Goal: Check status: Check status

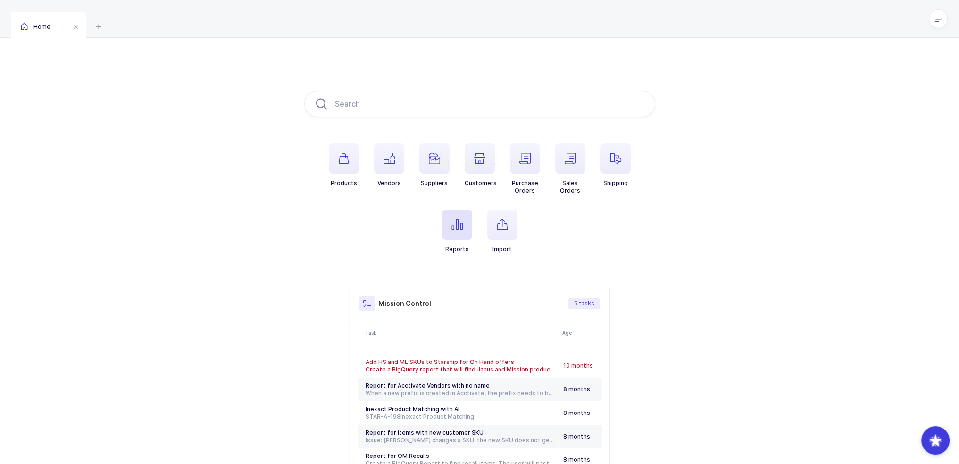
click at [446, 224] on span "button" at bounding box center [457, 224] width 30 height 30
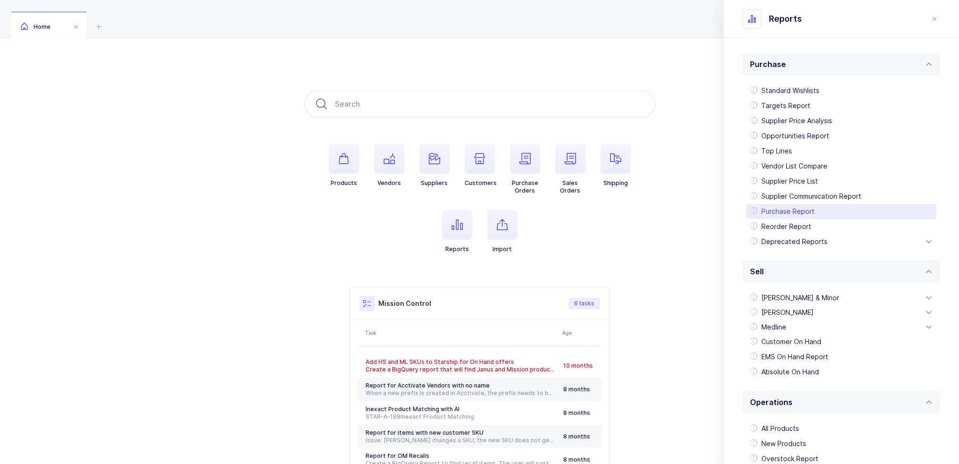
click at [783, 211] on div "Purchase Report" at bounding box center [841, 211] width 190 height 15
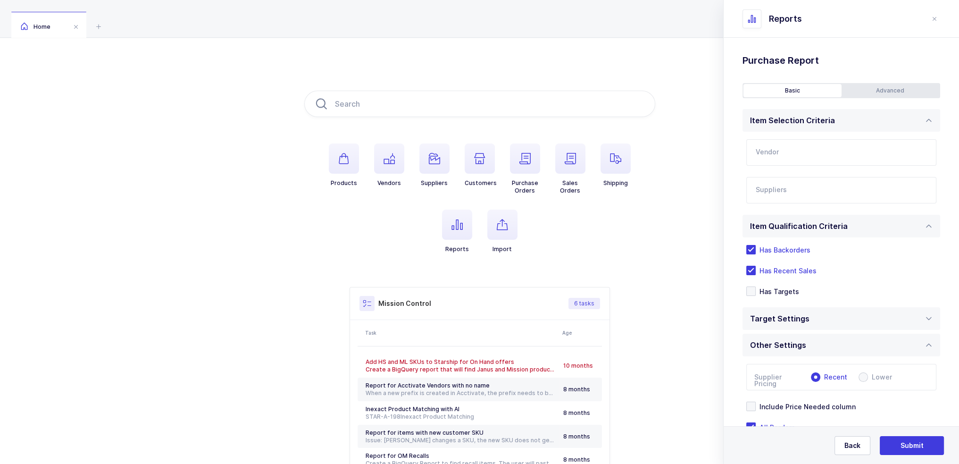
click at [800, 161] on input "text" at bounding box center [841, 152] width 190 height 26
click at [774, 184] on div "Exel" at bounding box center [829, 183] width 147 height 9
type input "Exel"
click at [783, 190] on input "text" at bounding box center [832, 193] width 152 height 12
type input "powerlines"
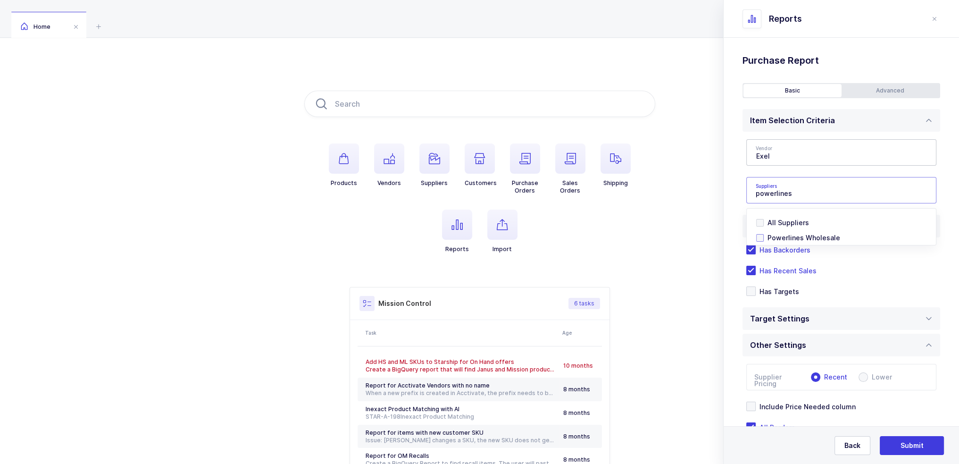
click at [796, 235] on span "Powerlines Wholesale" at bounding box center [803, 237] width 73 height 8
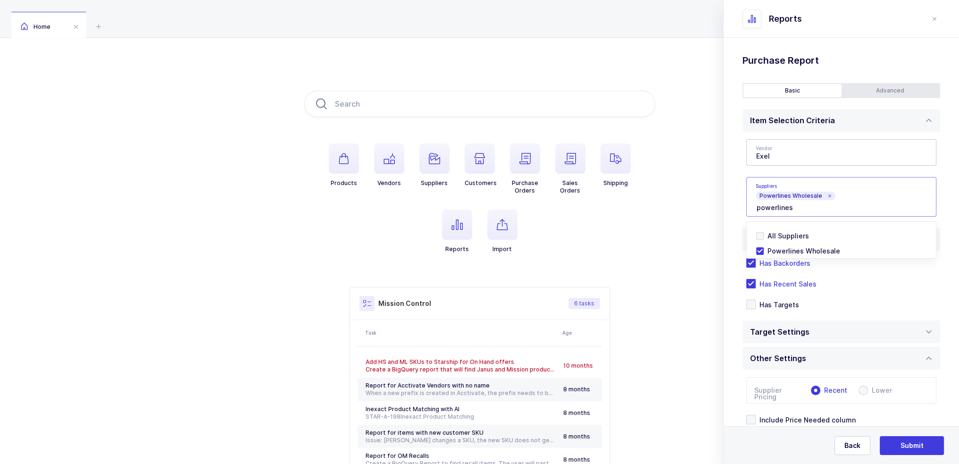
click at [737, 209] on div "Standard Wishlists Targets Report Supplier Price Analysis Opportunities Report …" at bounding box center [840, 282] width 235 height 488
click at [774, 280] on span "Has Recent Sales" at bounding box center [786, 283] width 61 height 9
click at [756, 279] on input "Has Recent Sales" at bounding box center [756, 279] width 0 height 0
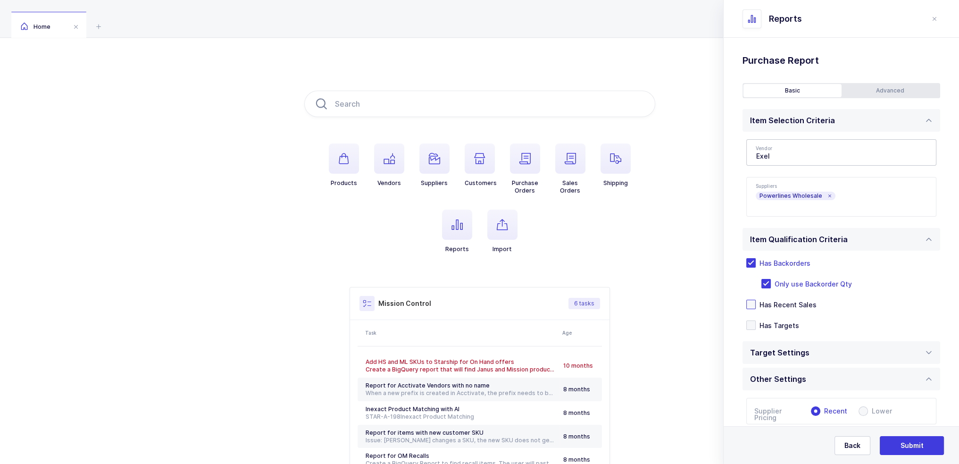
click at [890, 93] on div "Advanced" at bounding box center [890, 90] width 98 height 13
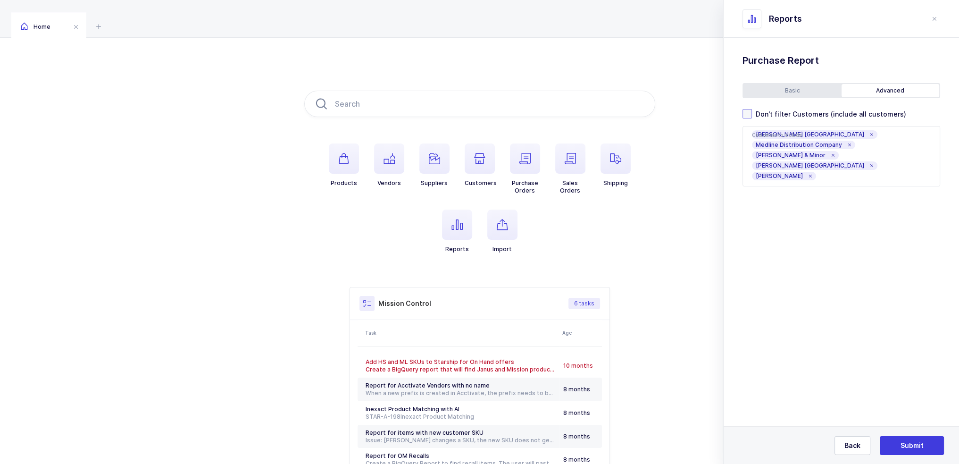
click at [809, 110] on span "Don't filter Customers (include all customers)" at bounding box center [829, 113] width 154 height 9
click at [752, 109] on input "Don't filter Customers (include all customers)" at bounding box center [752, 109] width 0 height 0
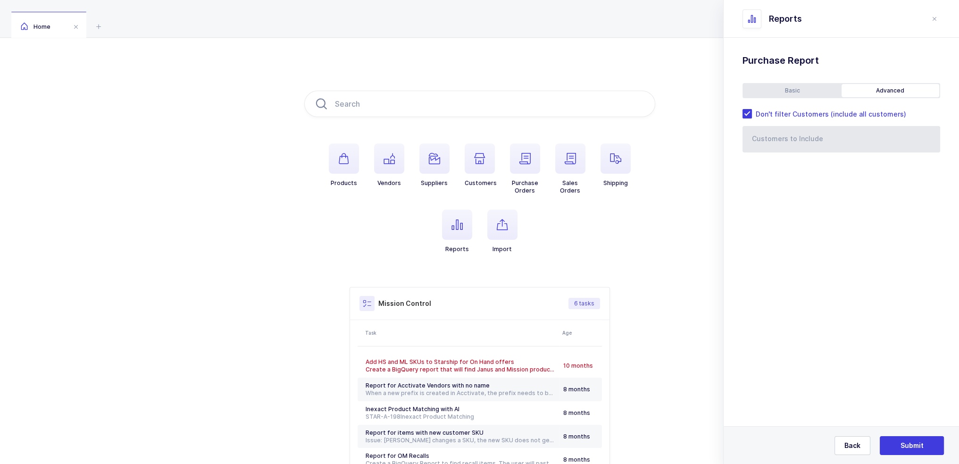
click at [804, 90] on div "Basic" at bounding box center [792, 90] width 98 height 13
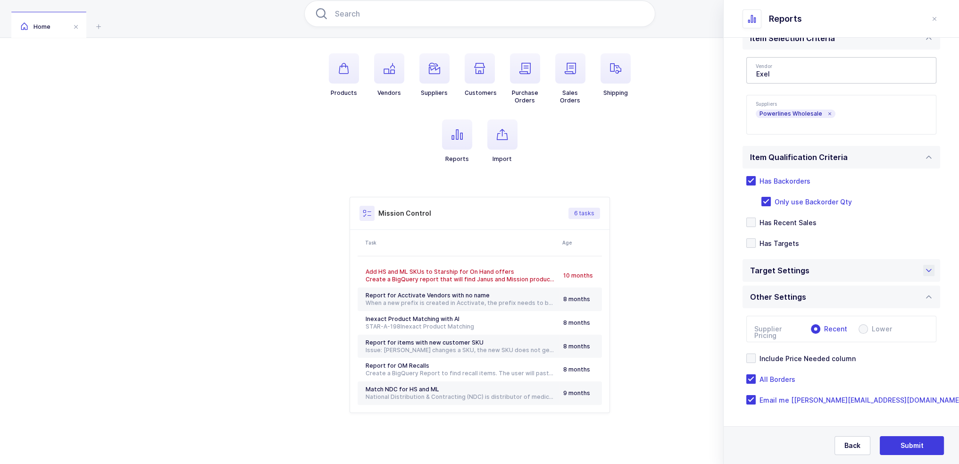
scroll to position [91, 0]
click at [817, 356] on span "Include Price Needed column" at bounding box center [806, 358] width 100 height 9
click at [756, 353] on input "Include Price Needed column" at bounding box center [756, 353] width 0 height 0
click at [829, 278] on div "Target Settings" at bounding box center [841, 270] width 198 height 23
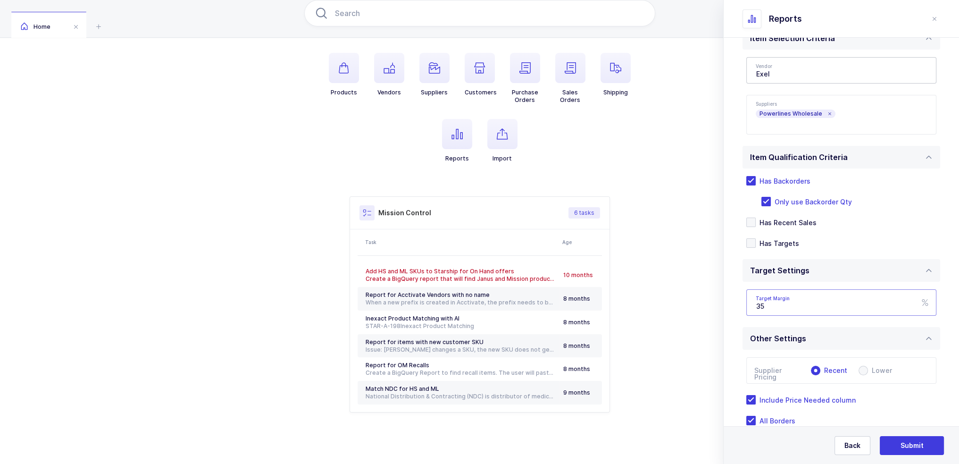
drag, startPoint x: 794, startPoint y: 304, endPoint x: 731, endPoint y: 313, distance: 63.4
click at [735, 313] on div "Standard Wishlists Targets Report Supplier Price Analysis Opportunities Report …" at bounding box center [840, 231] width 235 height 550
type input "25"
click at [898, 438] on button "Submit" at bounding box center [912, 445] width 64 height 19
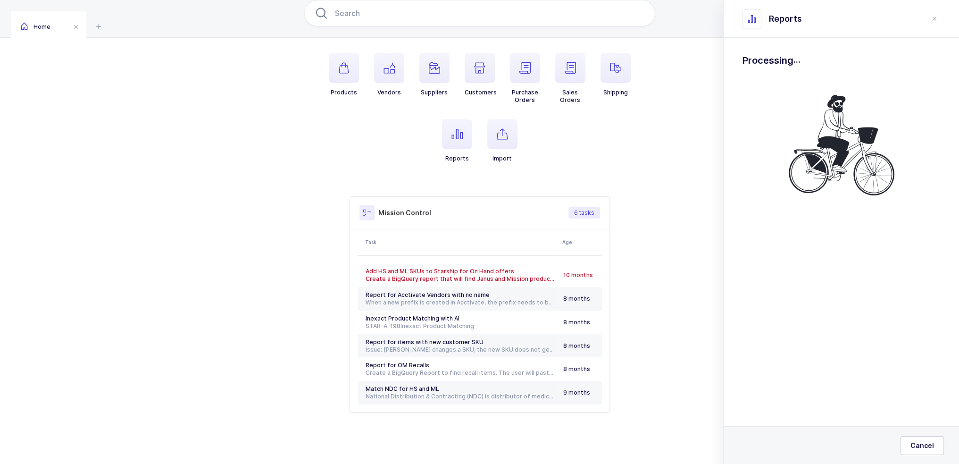
scroll to position [0, 0]
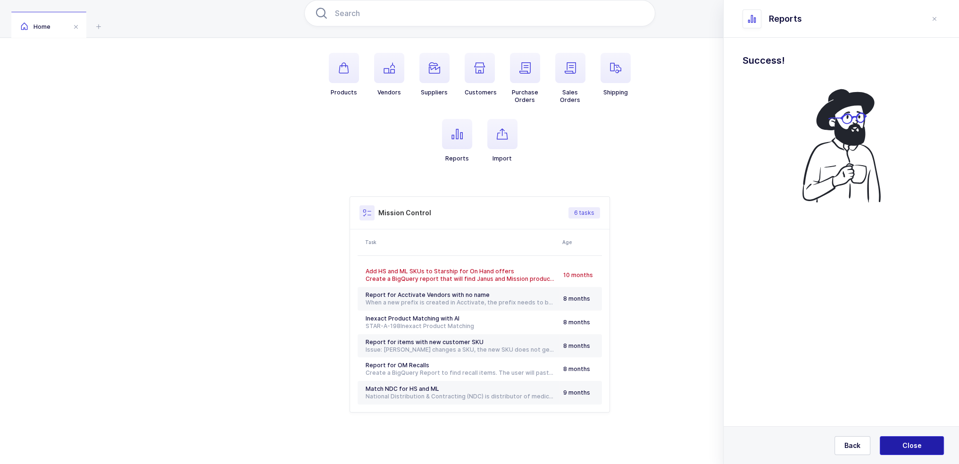
click at [907, 444] on span "Close" at bounding box center [911, 444] width 19 height 9
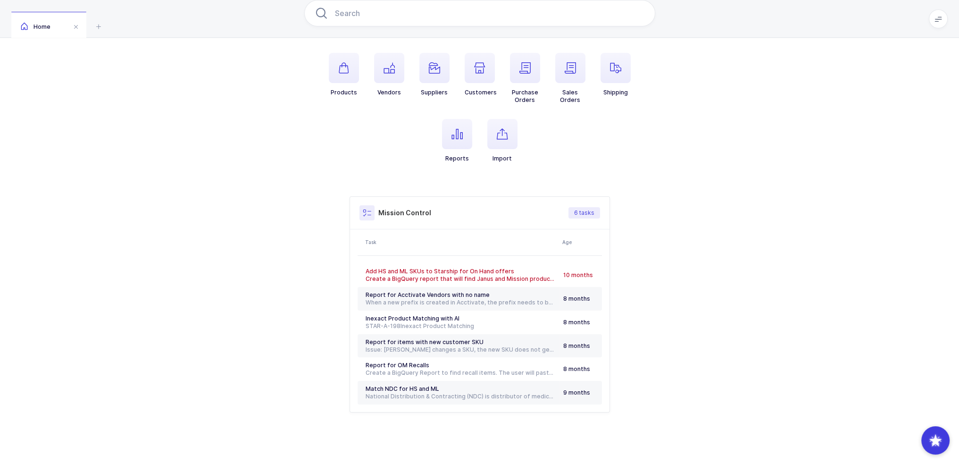
click at [697, 18] on div "Home" at bounding box center [479, 19] width 959 height 38
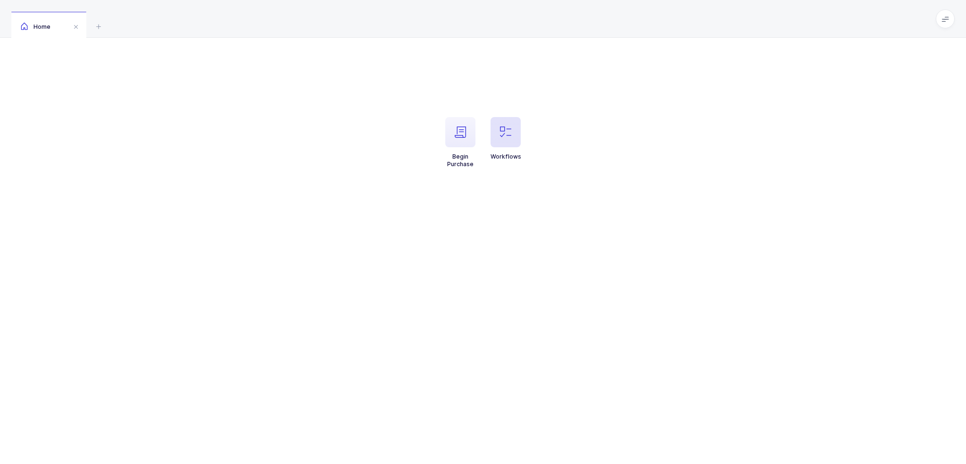
click at [507, 133] on icon "button" at bounding box center [505, 131] width 11 height 11
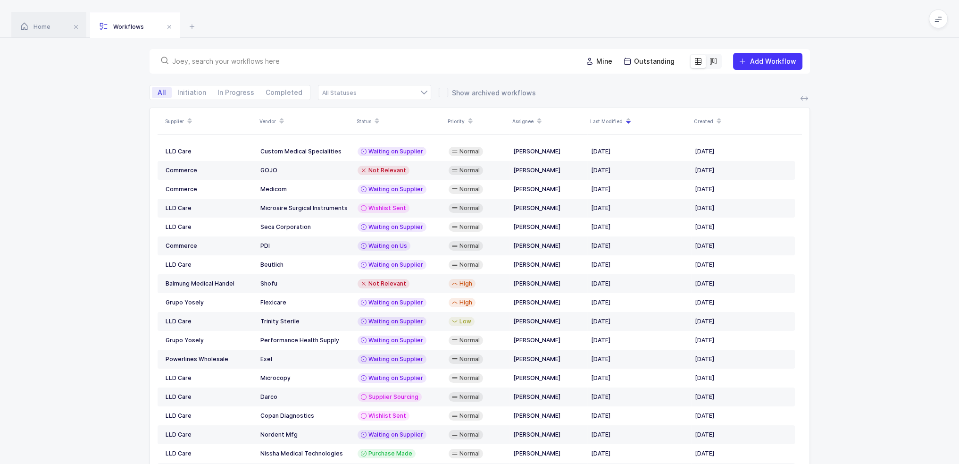
click at [370, 58] on input "text" at bounding box center [371, 61] width 399 height 9
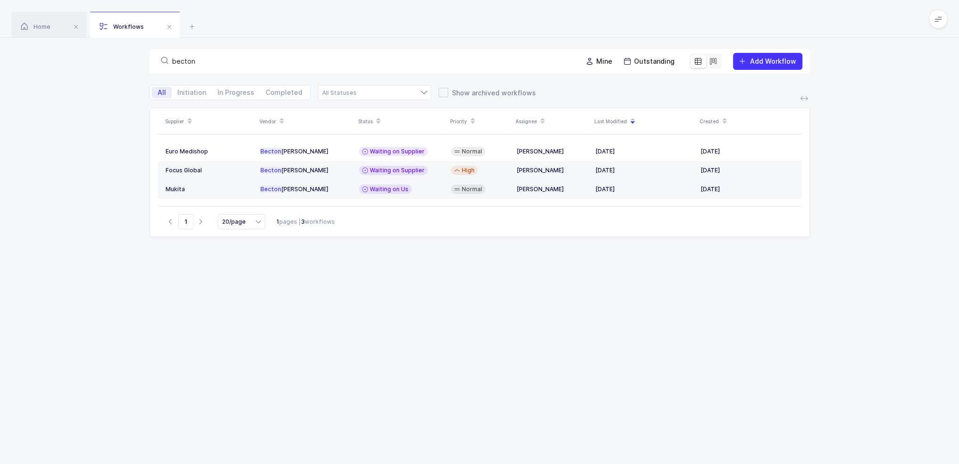
type input "becton"
click at [396, 183] on td "Waiting on Us" at bounding box center [401, 189] width 92 height 19
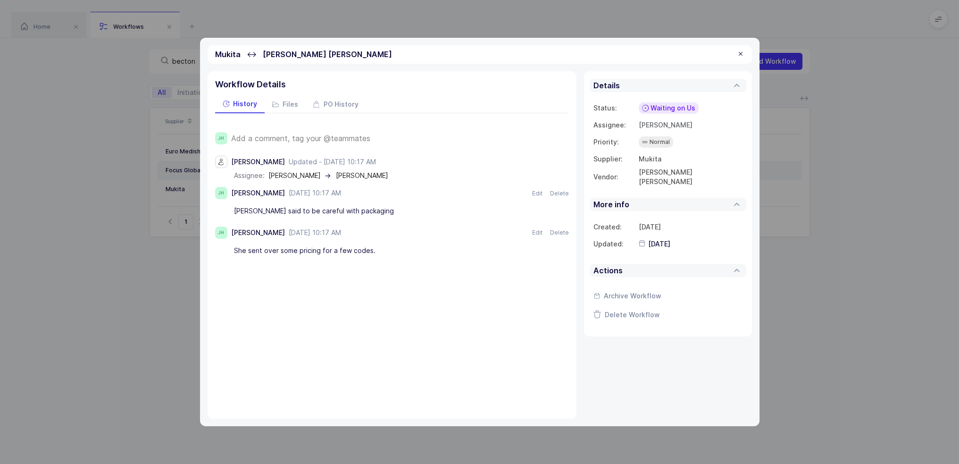
click at [341, 136] on span "Add a comment, tag your @teammates" at bounding box center [300, 138] width 139 height 8
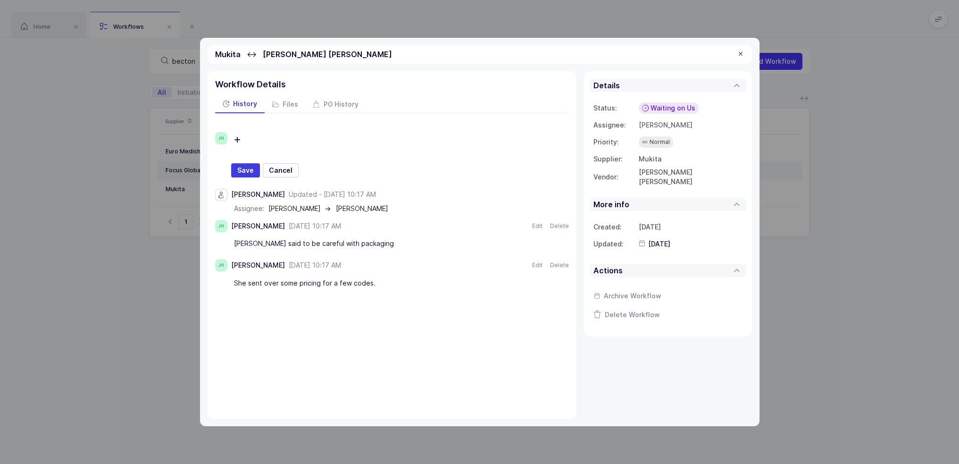
click at [316, 241] on div "Eli said to be careful with packaging" at bounding box center [387, 244] width 307 height 16
click at [336, 237] on div "Eli said to be careful with packaging" at bounding box center [387, 244] width 307 height 16
click at [333, 244] on div "Eli said to be careful with packaging" at bounding box center [387, 244] width 307 height 16
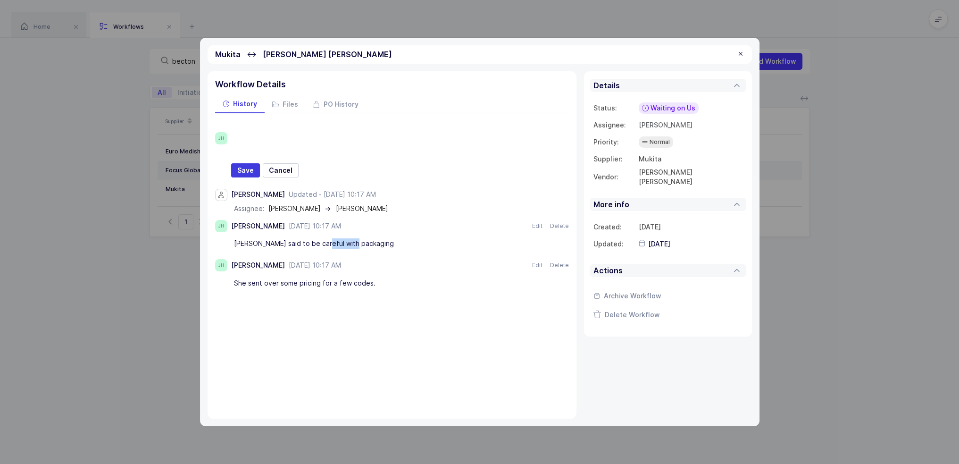
click at [333, 244] on div "Eli said to be careful with packaging" at bounding box center [387, 244] width 307 height 16
click at [333, 243] on div "Eli said to be careful with packaging" at bounding box center [387, 244] width 307 height 16
click at [357, 236] on div "Eli said to be careful with packaging" at bounding box center [387, 244] width 307 height 16
drag, startPoint x: 362, startPoint y: 239, endPoint x: 358, endPoint y: 242, distance: 5.0
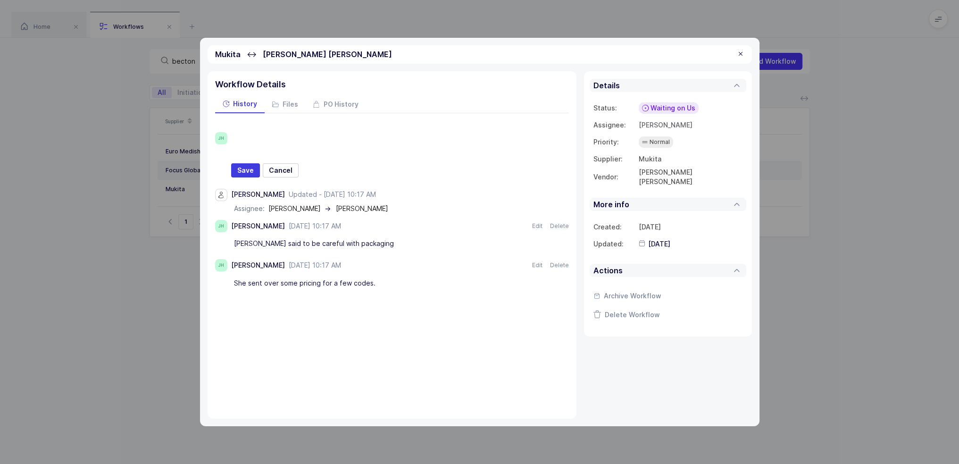
click at [358, 242] on div "Eli said to be careful with packaging" at bounding box center [387, 244] width 307 height 16
click at [360, 242] on div "Eli said to be careful with packaging" at bounding box center [387, 244] width 307 height 16
click at [361, 242] on div "Eli said to be careful with packaging" at bounding box center [387, 244] width 307 height 16
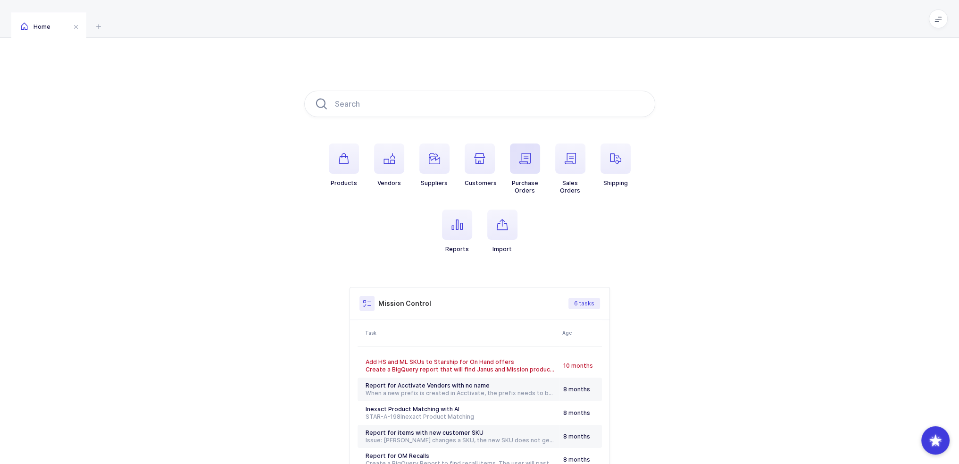
click at [519, 160] on icon "button" at bounding box center [524, 158] width 11 height 11
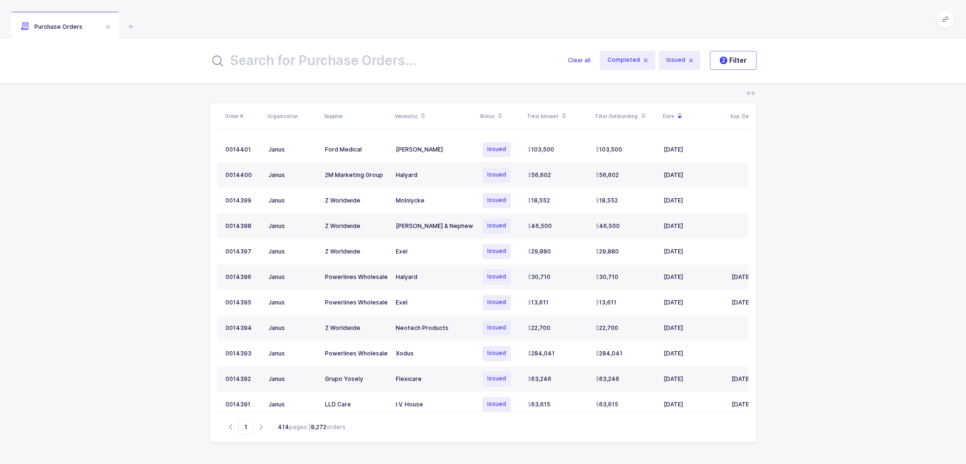
click at [432, 62] on input "text" at bounding box center [382, 60] width 347 height 23
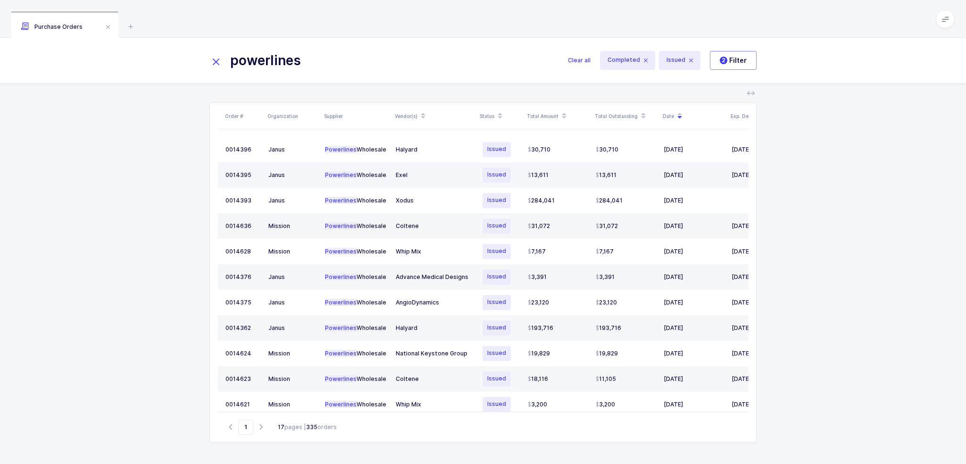
click at [407, 175] on div "Exel" at bounding box center [434, 175] width 77 height 8
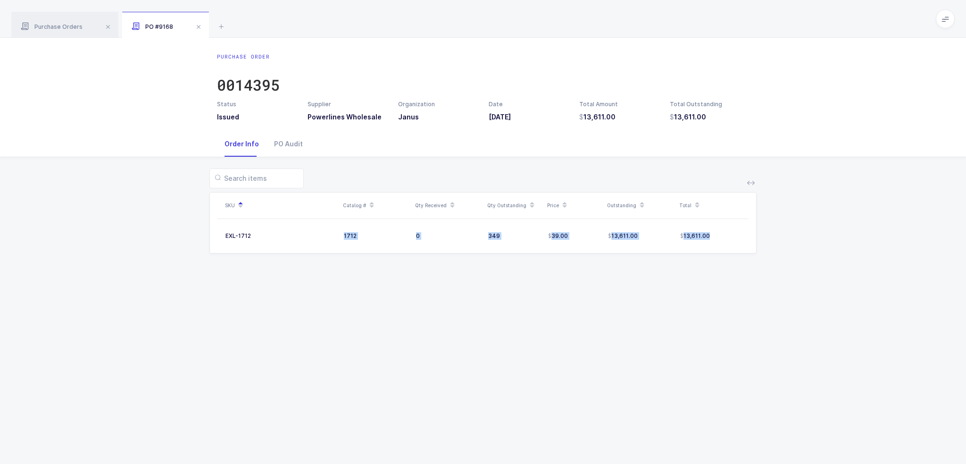
drag, startPoint x: 340, startPoint y: 234, endPoint x: 728, endPoint y: 266, distance: 389.9
click at [744, 239] on tr "EXL-1712 1712 0 349 39.00 13,611.00 13,611.00" at bounding box center [482, 235] width 531 height 19
click at [710, 286] on div "Purchase Order 0014395 Status Issued Supplier Powerlines Wholesale Organization…" at bounding box center [483, 251] width 966 height 426
click at [945, 18] on icon at bounding box center [945, 19] width 8 height 8
click at [916, 126] on li "Purchasing" at bounding box center [910, 127] width 70 height 8
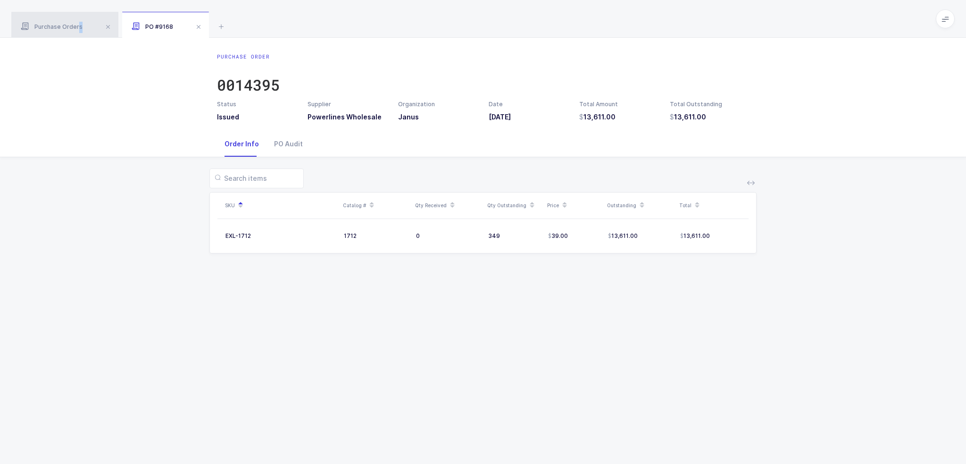
click at [77, 24] on span "Purchase Orders" at bounding box center [52, 26] width 62 height 7
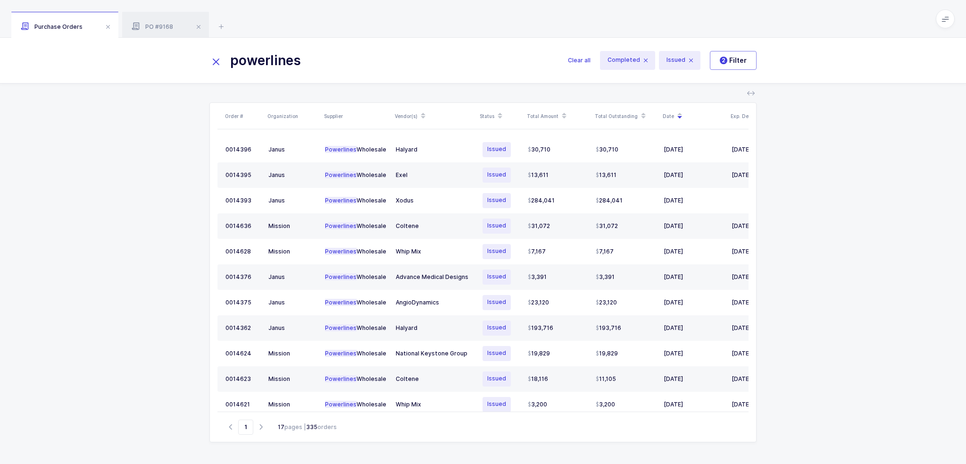
drag, startPoint x: 369, startPoint y: 66, endPoint x: 217, endPoint y: 83, distance: 152.8
click at [217, 83] on div "powerlines Clear all Completed Issued 2 Filter Order # Organization Supplier Ve…" at bounding box center [483, 251] width 966 height 426
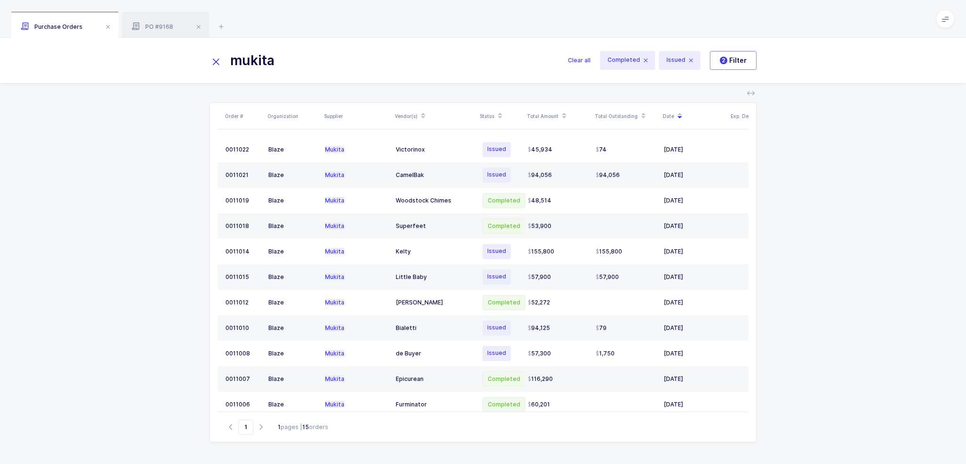
drag, startPoint x: 311, startPoint y: 64, endPoint x: 215, endPoint y: 69, distance: 96.3
click at [218, 69] on input "mukita" at bounding box center [382, 60] width 347 height 23
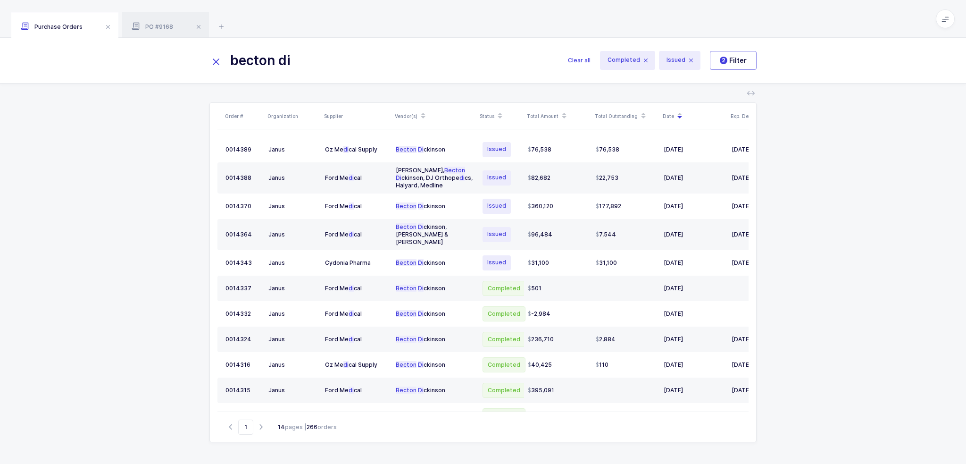
type input "becton di"
click at [159, 37] on div "PO #9168" at bounding box center [165, 25] width 87 height 26
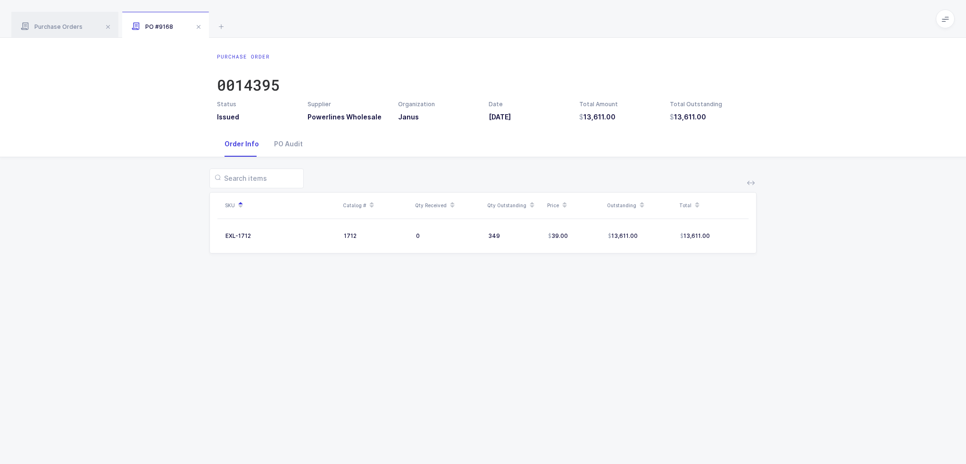
click at [164, 28] on span "PO #9168" at bounding box center [153, 26] width 42 height 7
click at [467, 271] on div "SKU Catalog # Qty Received Qty Outstanding Price Outstanding Total EXL-1712 171…" at bounding box center [483, 216] width 951 height 119
click at [291, 141] on div "PO Audit" at bounding box center [288, 143] width 44 height 25
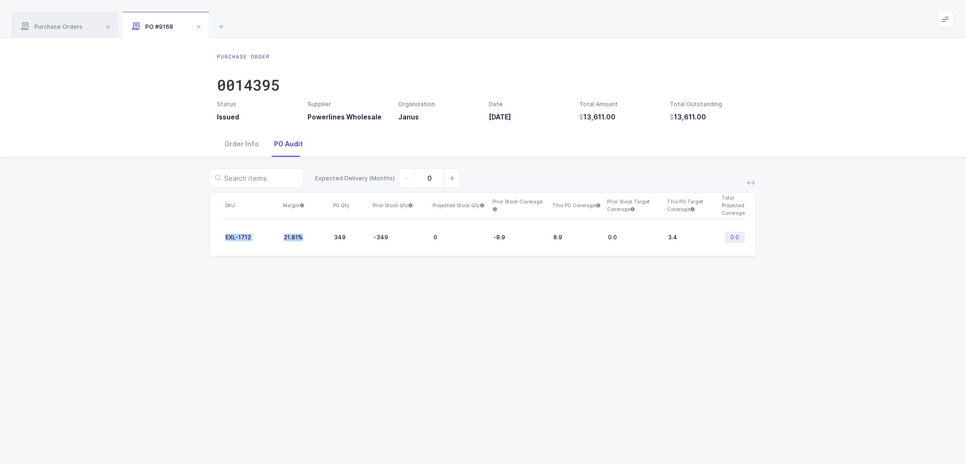
drag, startPoint x: 324, startPoint y: 239, endPoint x: 415, endPoint y: 260, distance: 92.9
click at [415, 260] on div "Expected Delivery (Months) 0 SKU Margin PO Qty Prior Stock Qty Projected Stock …" at bounding box center [483, 218] width 951 height 122
drag, startPoint x: 327, startPoint y: 237, endPoint x: 398, endPoint y: 234, distance: 70.3
click at [398, 234] on tr "EXL-1712 21.81% 349 -349 0 -8.9 8.9 0.0 3.4 0.0" at bounding box center [482, 237] width 531 height 22
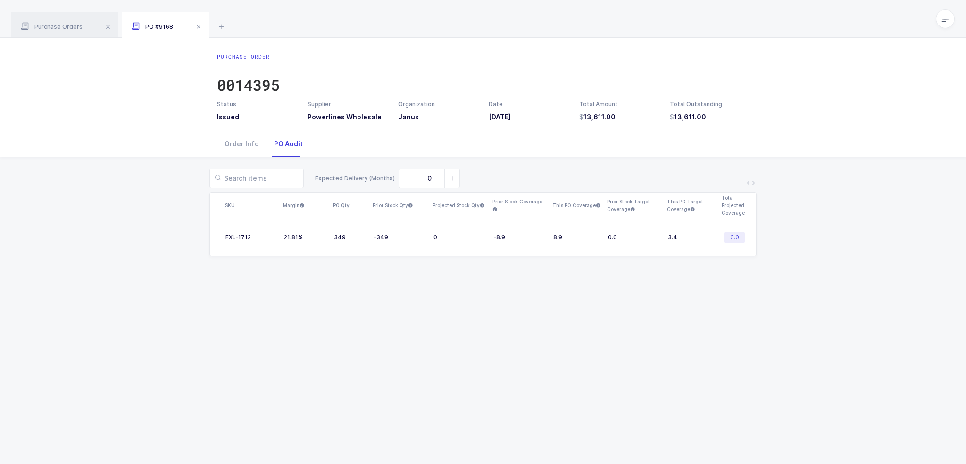
click at [390, 273] on div "Expected Delivery (Months) 0 SKU Margin PO Qty Prior Stock Qty Projected Stock …" at bounding box center [483, 218] width 951 height 122
click at [250, 149] on div "Order Info" at bounding box center [242, 143] width 50 height 25
click at [446, 277] on div "Purchase Order 0014395 Status Issued Supplier Powerlines Wholesale Organization…" at bounding box center [483, 251] width 966 height 426
click at [273, 85] on div "0014395" at bounding box center [248, 84] width 63 height 19
click at [223, 26] on icon at bounding box center [221, 26] width 11 height 11
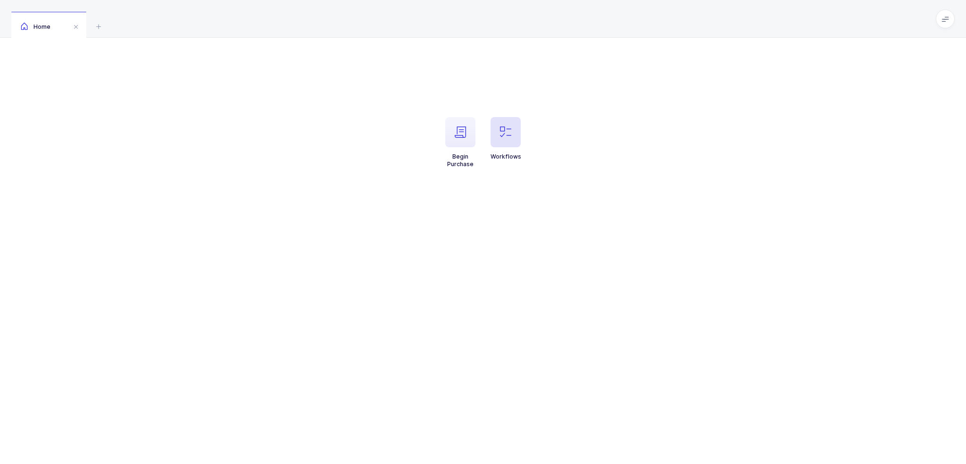
click at [514, 134] on span "button" at bounding box center [505, 132] width 30 height 30
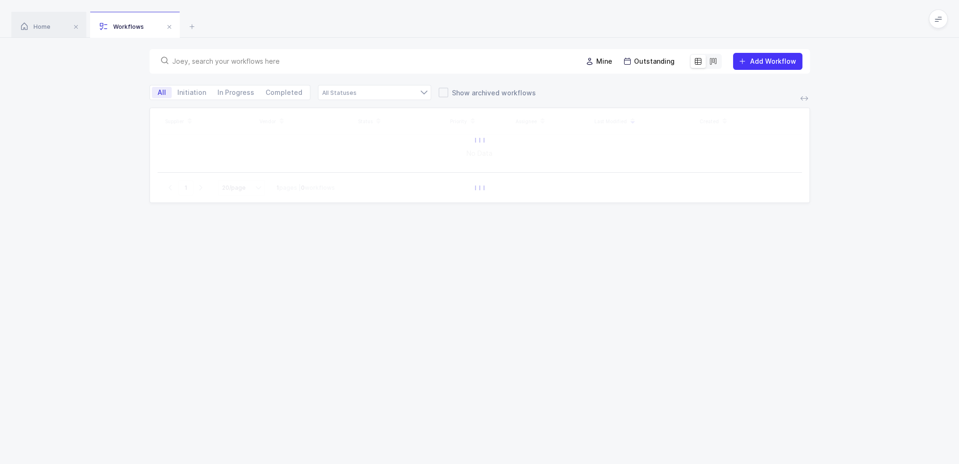
click at [413, 62] on input "text" at bounding box center [371, 61] width 399 height 9
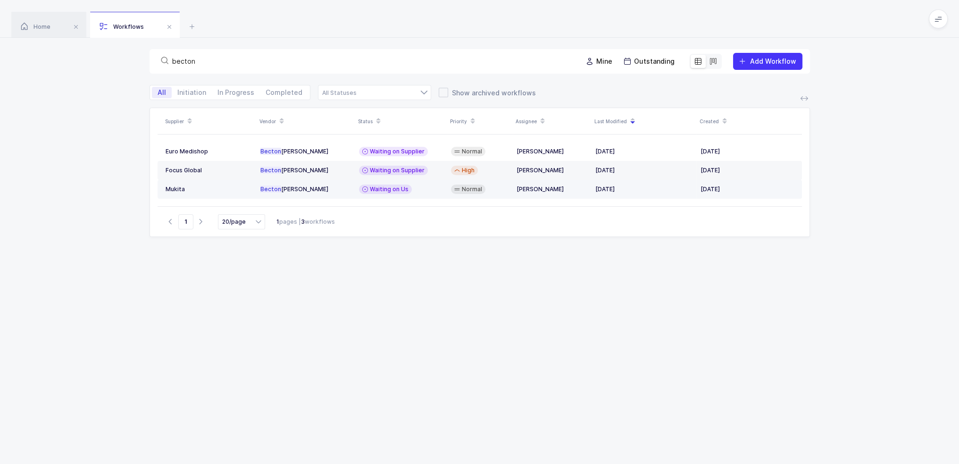
type input "becton"
click at [344, 187] on div "Becton Dickinson" at bounding box center [305, 189] width 91 height 8
click at [406, 194] on td "Waiting on Us" at bounding box center [401, 189] width 92 height 19
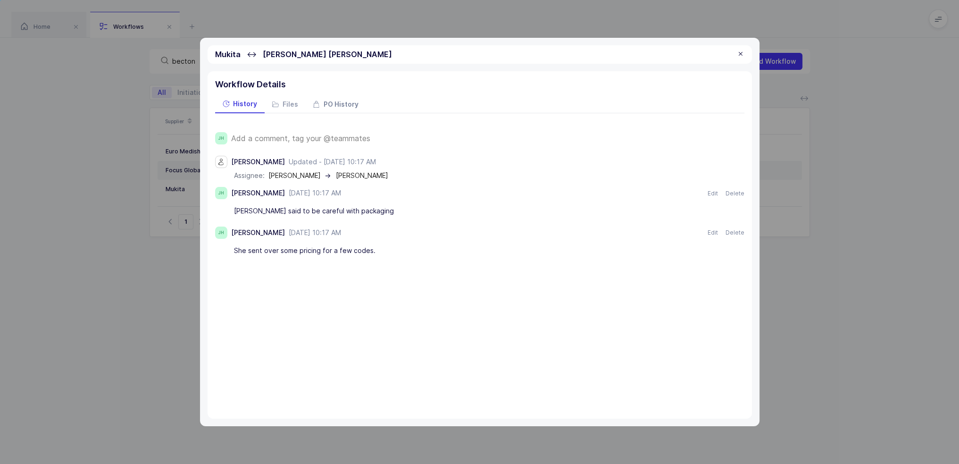
click at [353, 105] on span "PO History" at bounding box center [341, 104] width 35 height 7
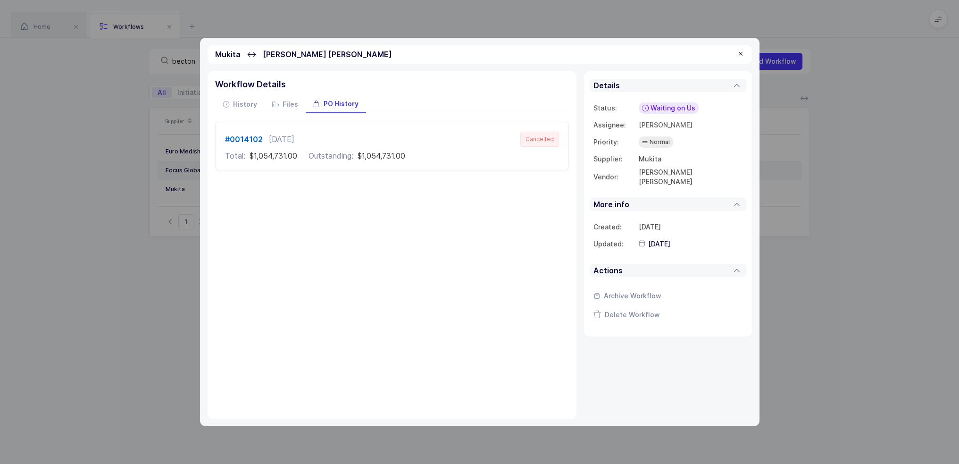
click at [739, 52] on div at bounding box center [741, 54] width 8 height 8
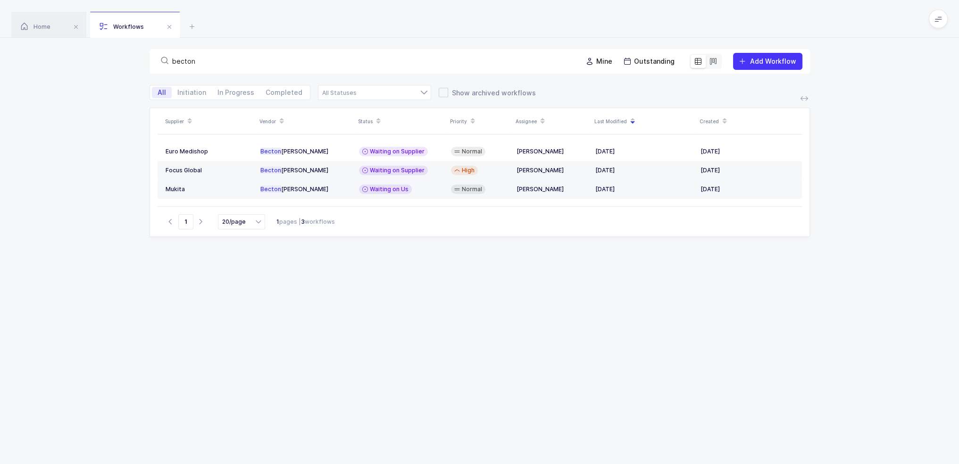
click at [367, 189] on div "Waiting on Us" at bounding box center [385, 188] width 53 height 9
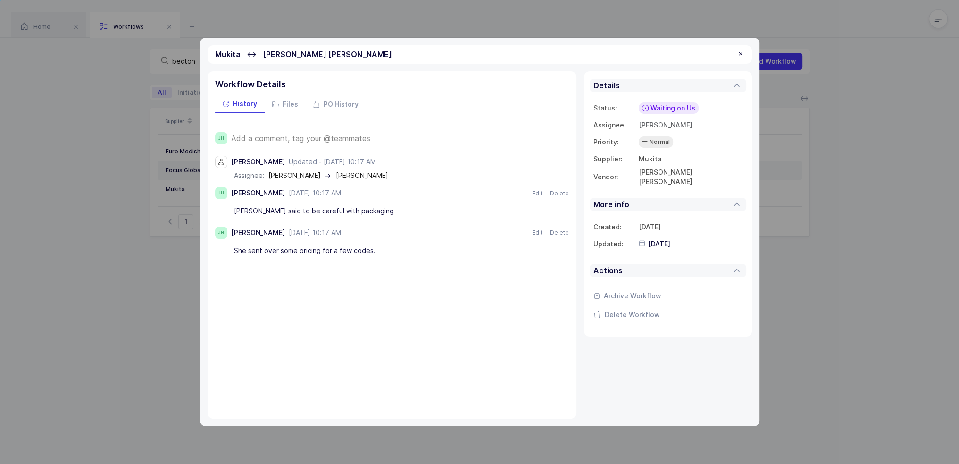
click at [345, 137] on span "Add a comment, tag your @teammates" at bounding box center [300, 138] width 139 height 8
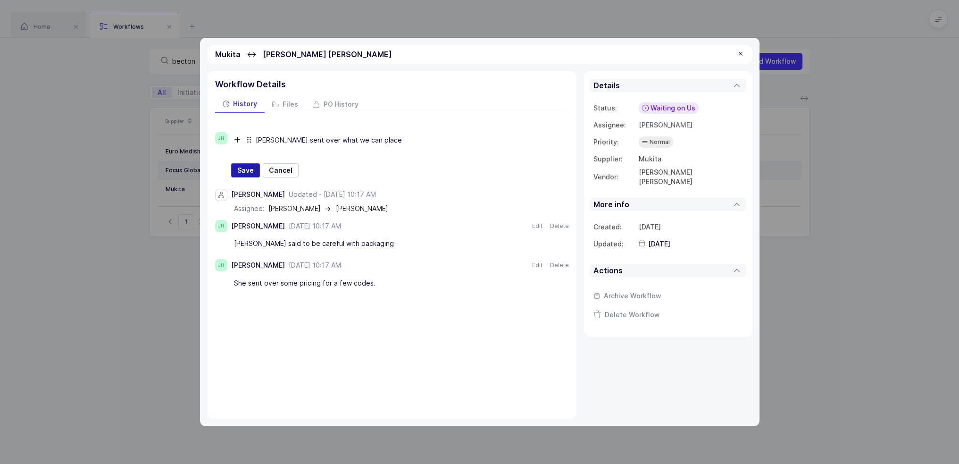
click at [241, 166] on span "Save" at bounding box center [245, 170] width 17 height 9
type input "2025-09-19"
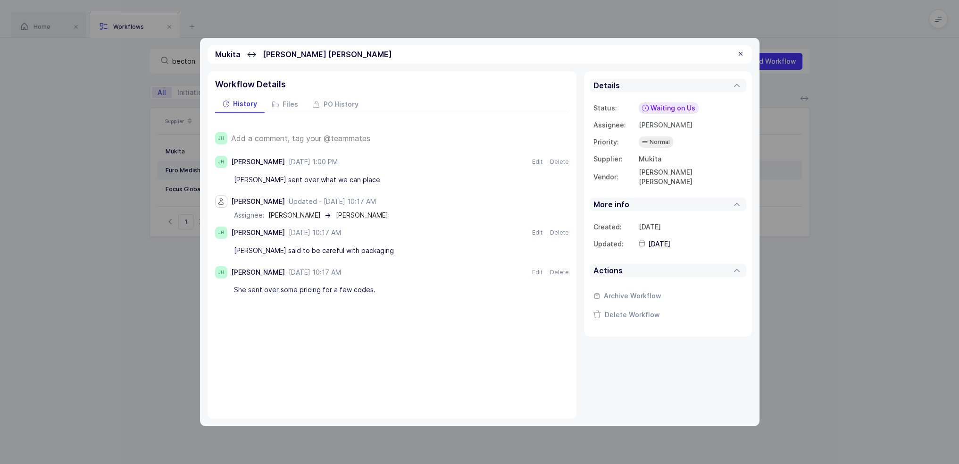
click at [663, 109] on span "Waiting on Us" at bounding box center [672, 107] width 45 height 9
click at [665, 177] on span "Waiting on Supplier" at bounding box center [655, 180] width 64 height 9
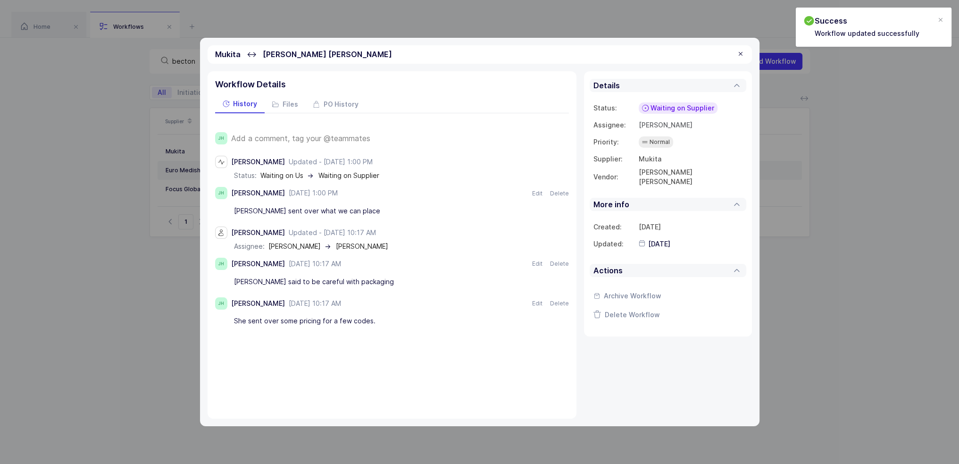
click at [739, 54] on div at bounding box center [741, 54] width 8 height 8
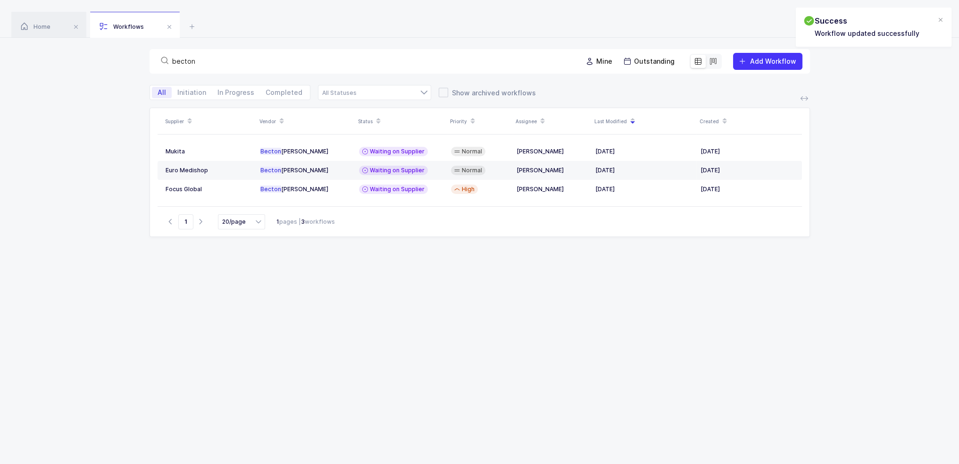
drag, startPoint x: 554, startPoint y: 58, endPoint x: 125, endPoint y: 86, distance: 430.6
click at [126, 87] on div "becton Mine Outstanding Add Workflow All Initiation In Progress Completed Suppl…" at bounding box center [479, 278] width 959 height 481
